Goal: Information Seeking & Learning: Learn about a topic

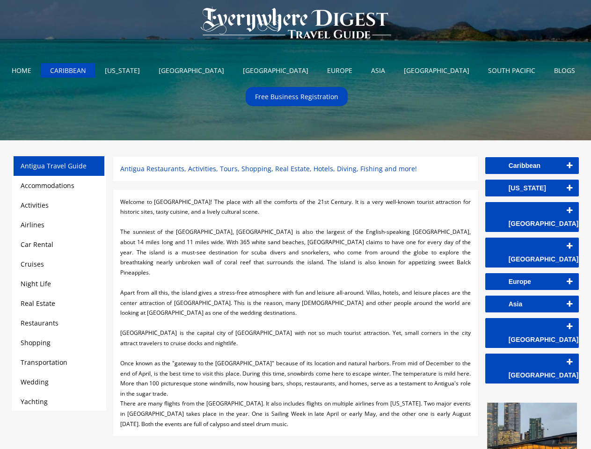
click at [295, 225] on div at bounding box center [295, 222] width 350 height 10
click at [296, 25] on img at bounding box center [295, 23] width 209 height 47
click at [532, 166] on link "Caribbean" at bounding box center [532, 165] width 94 height 17
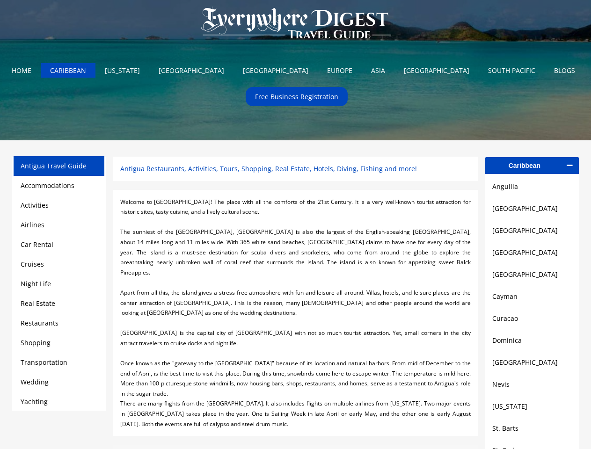
click at [532, 211] on link "[GEOGRAPHIC_DATA]" at bounding box center [532, 208] width 80 height 11
click at [532, 233] on link "[GEOGRAPHIC_DATA]" at bounding box center [532, 230] width 80 height 11
click at [532, 256] on link "[GEOGRAPHIC_DATA]" at bounding box center [532, 252] width 80 height 11
click at [532, 278] on link "[GEOGRAPHIC_DATA]" at bounding box center [532, 274] width 80 height 11
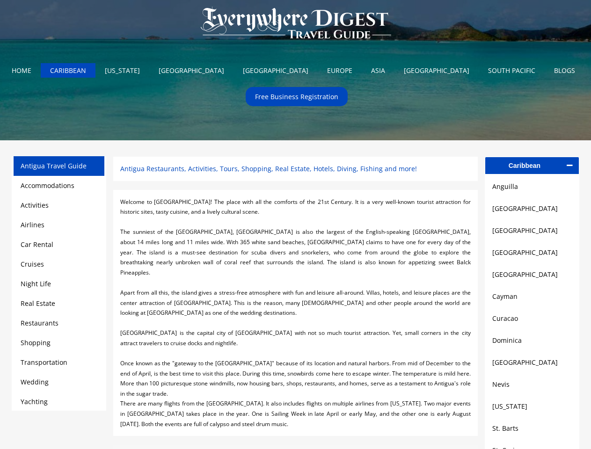
click at [532, 300] on link "Cayman" at bounding box center [532, 296] width 80 height 11
